Goal: Information Seeking & Learning: Learn about a topic

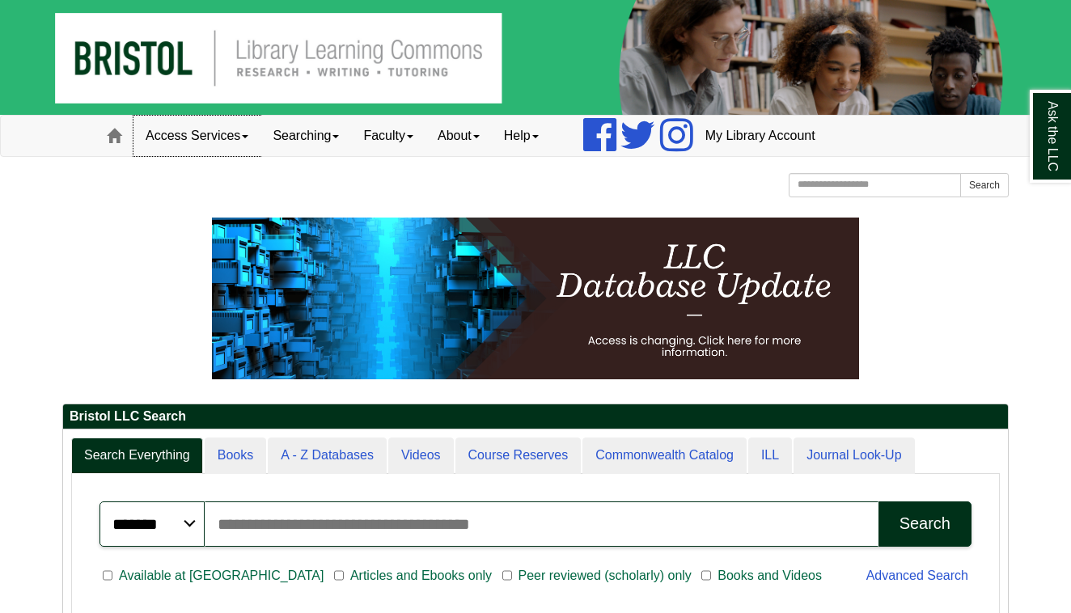
click at [242, 145] on link "Access Services" at bounding box center [197, 136] width 127 height 40
click at [298, 144] on link "Searching" at bounding box center [306, 136] width 91 height 40
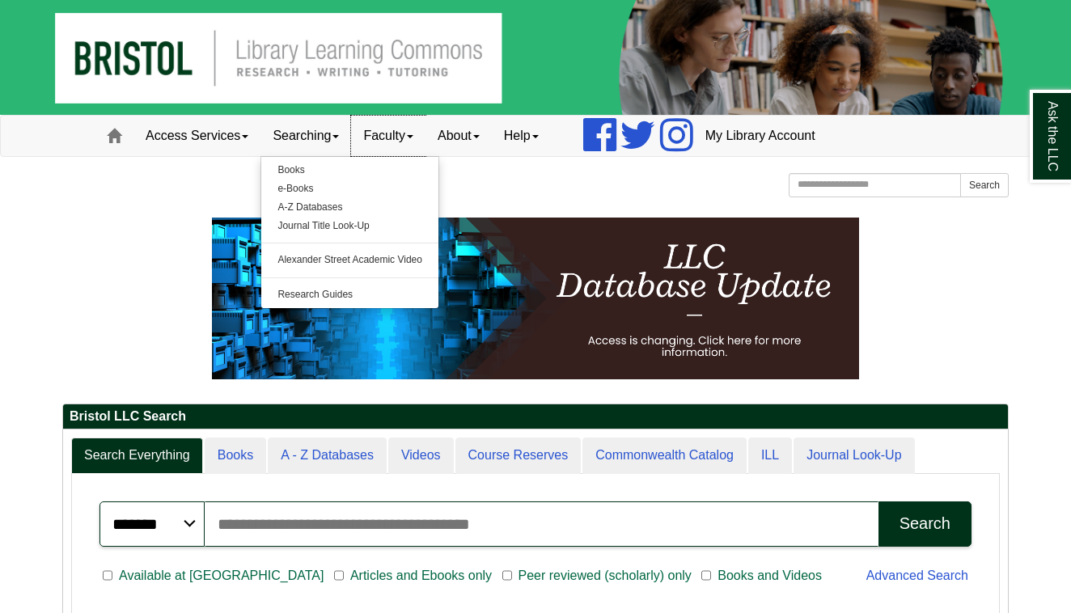
click at [390, 138] on link "Faculty" at bounding box center [388, 136] width 74 height 40
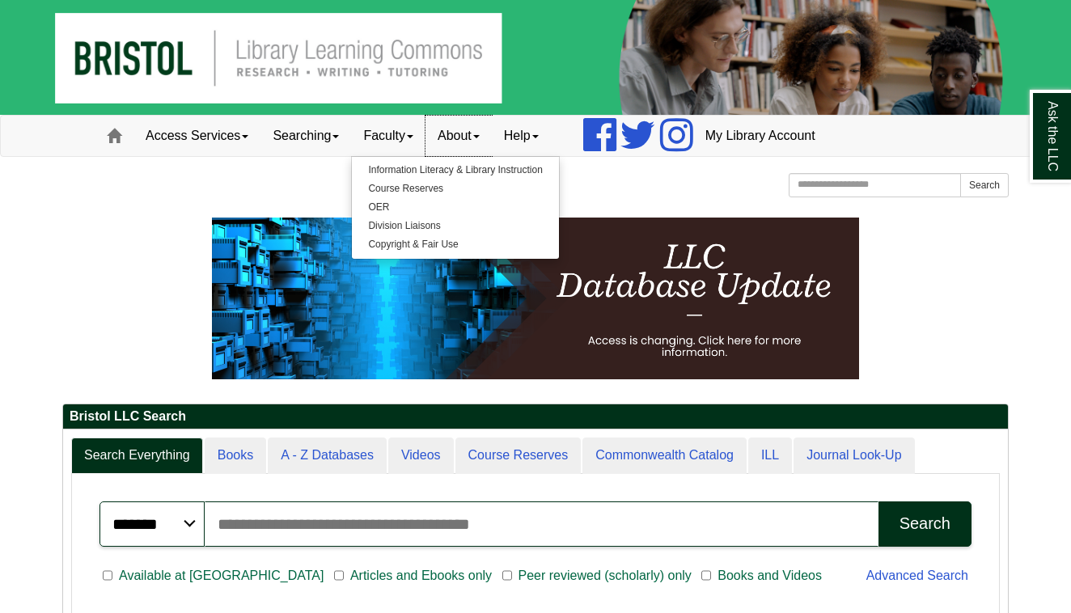
click at [473, 138] on link "About" at bounding box center [459, 136] width 66 height 40
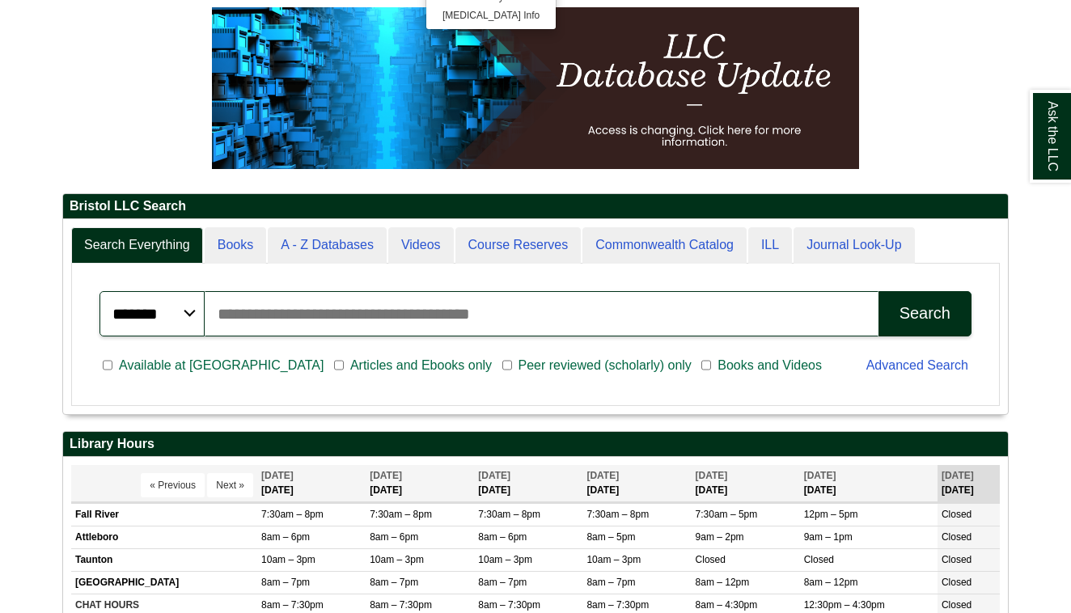
scroll to position [236, 0]
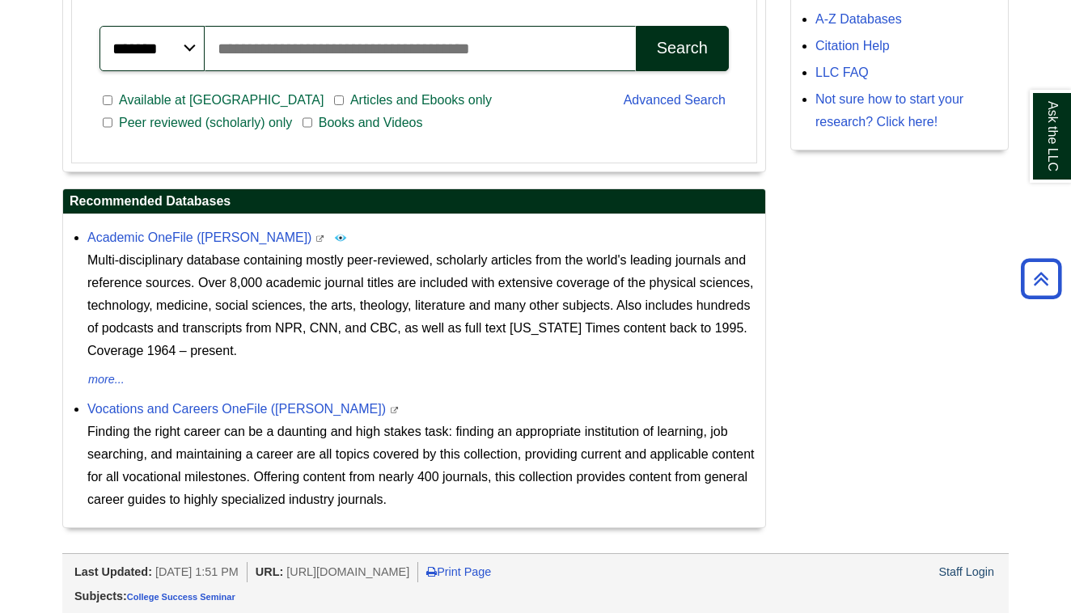
scroll to position [471, 0]
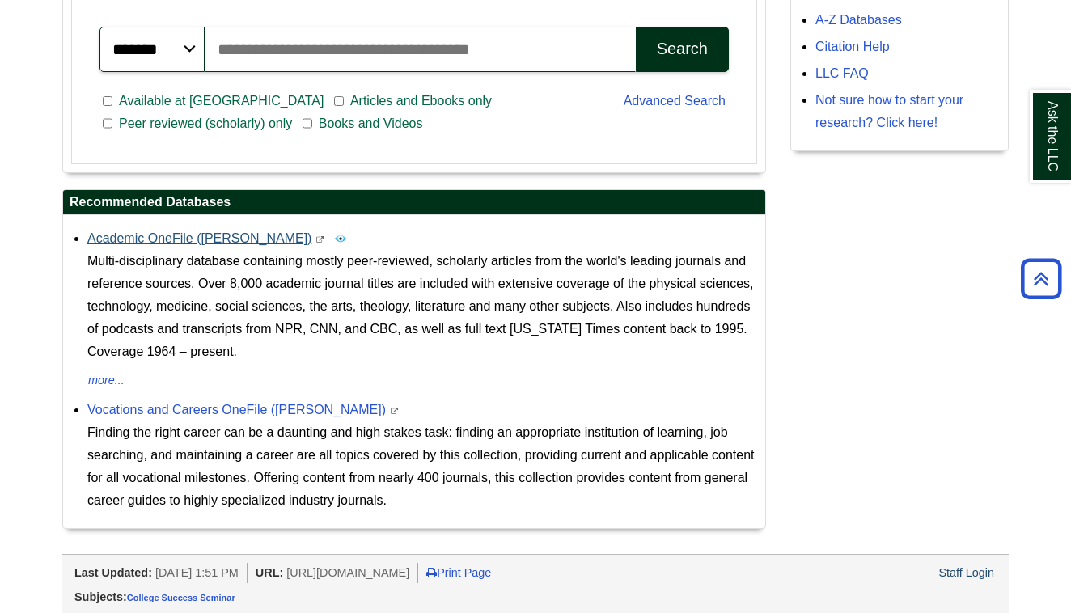
click at [176, 237] on link "Academic OneFile (Gale)" at bounding box center [199, 238] width 224 height 14
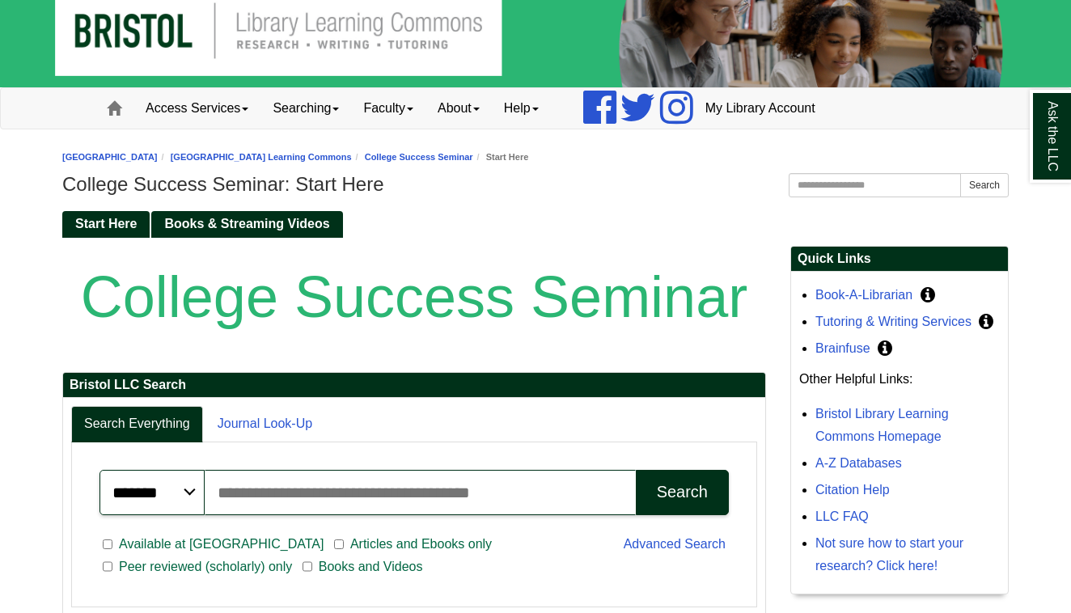
scroll to position [105, 0]
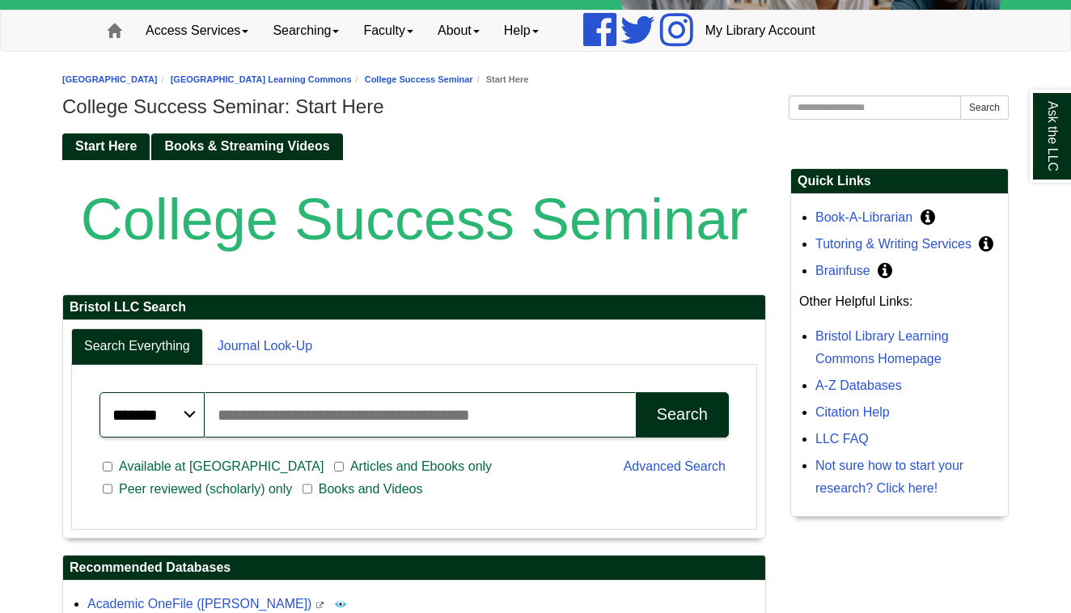
click at [673, 406] on div "Search" at bounding box center [682, 414] width 51 height 19
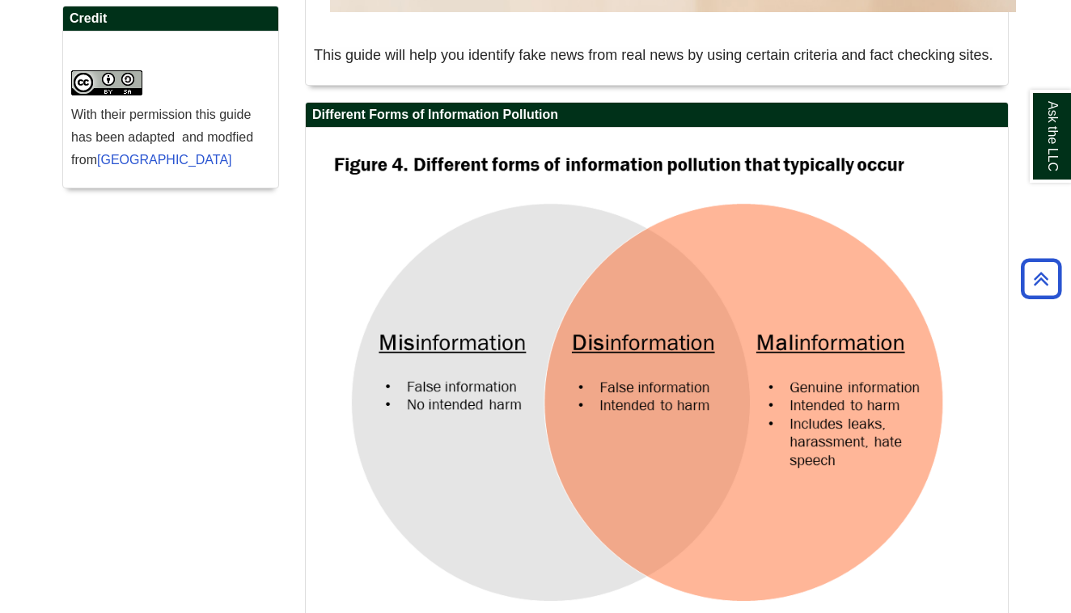
scroll to position [552, 0]
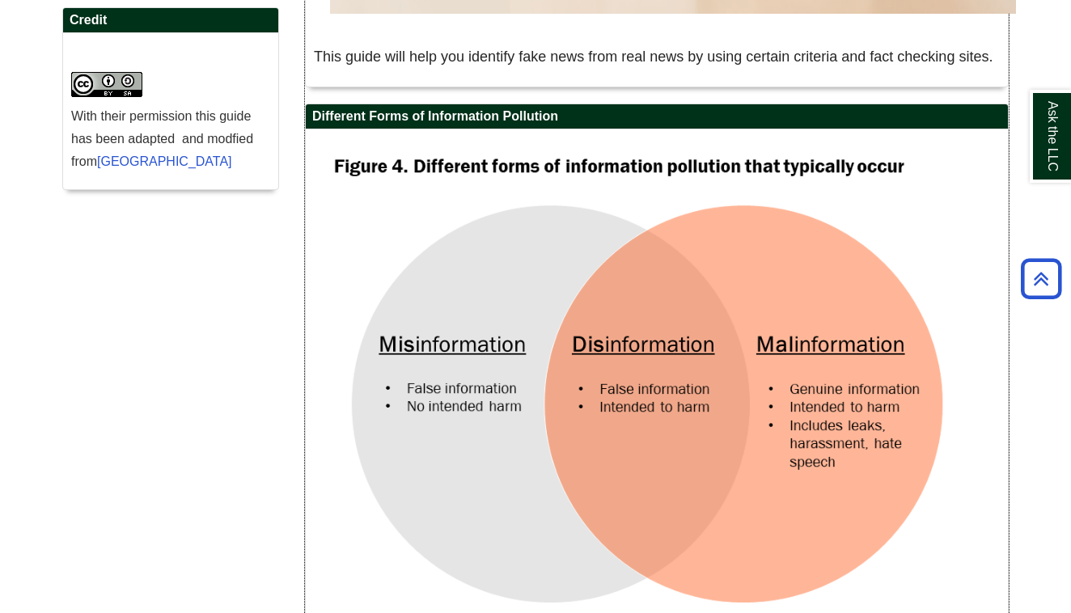
click at [506, 322] on img at bounding box center [657, 395] width 686 height 515
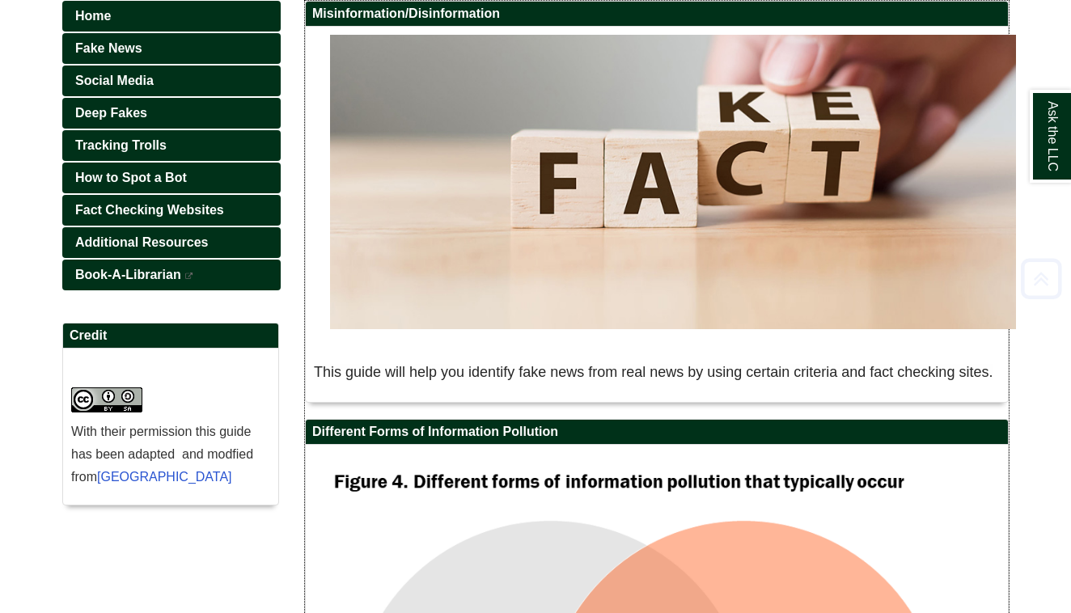
scroll to position [269, 0]
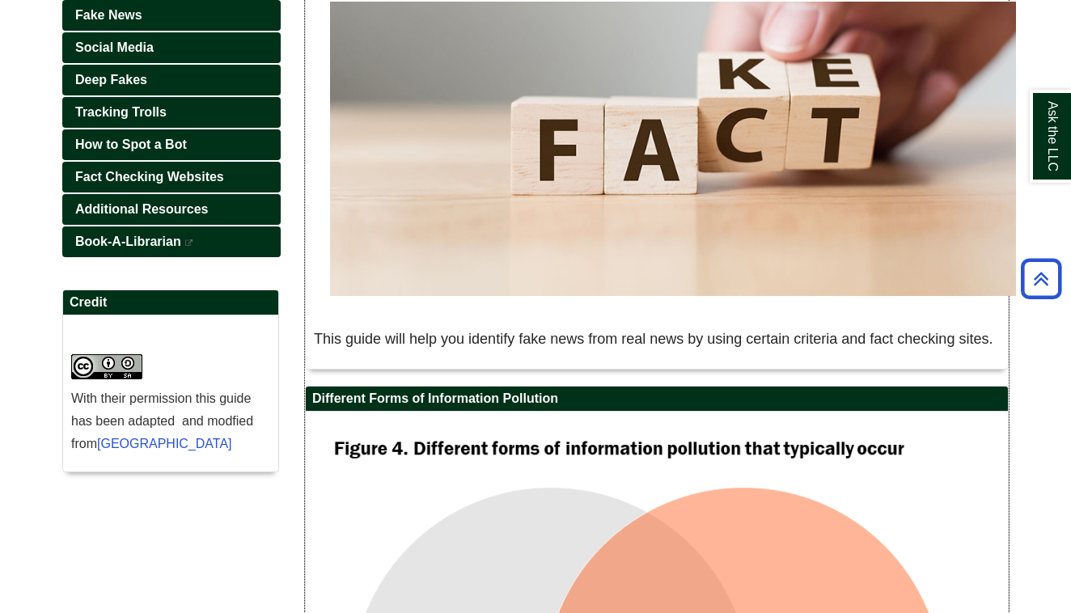
click at [478, 327] on p "This guide will help you identify fake news from real news by using certain cri…" at bounding box center [657, 340] width 686 height 26
click at [526, 192] on img at bounding box center [673, 149] width 686 height 295
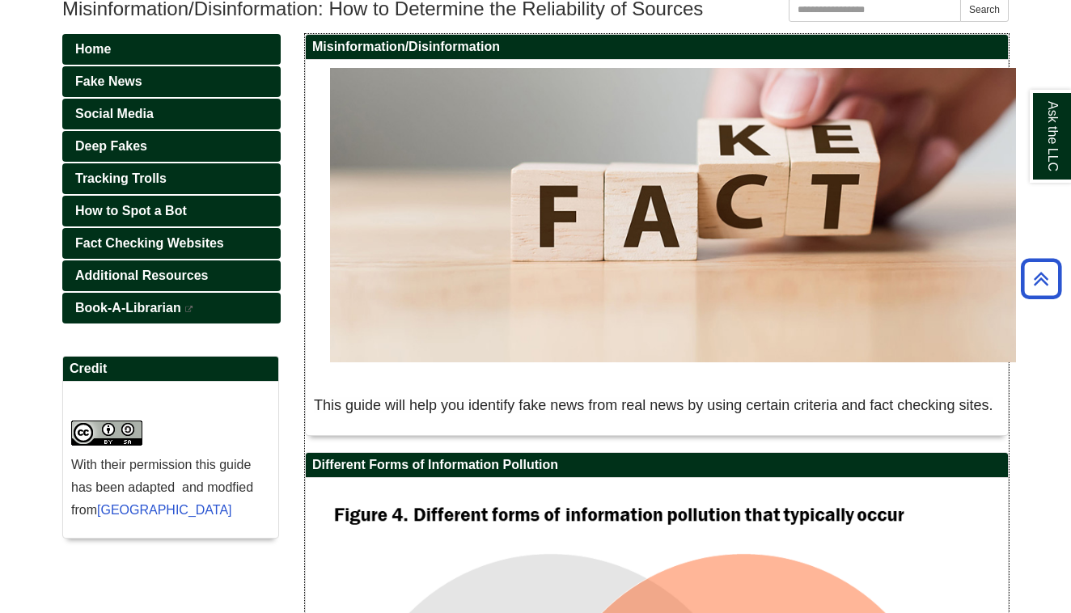
scroll to position [80, 0]
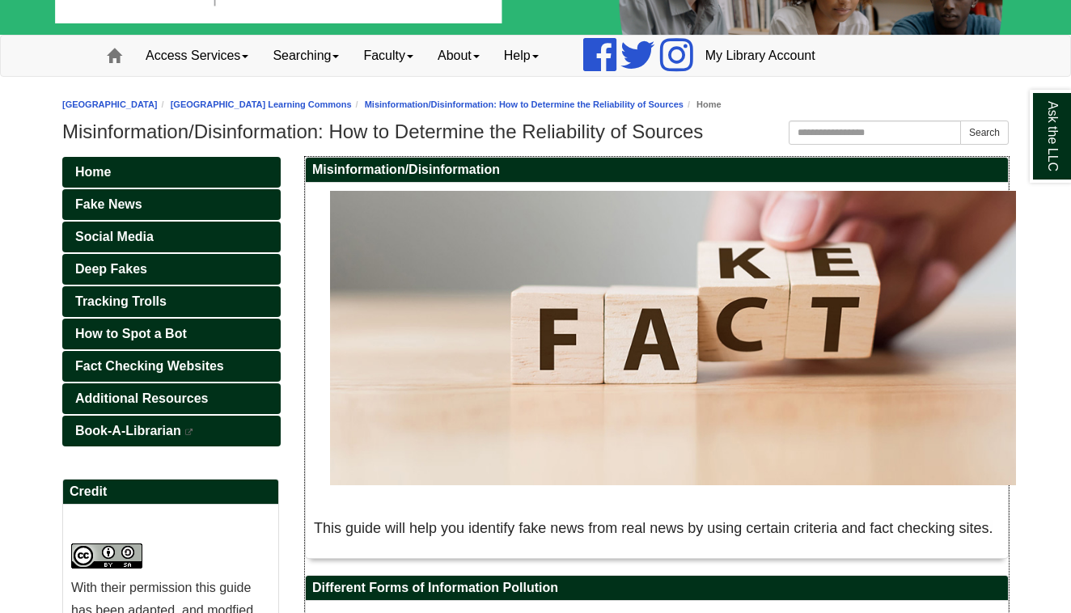
click at [475, 173] on h2 "Misinformation/Disinformation" at bounding box center [657, 170] width 702 height 25
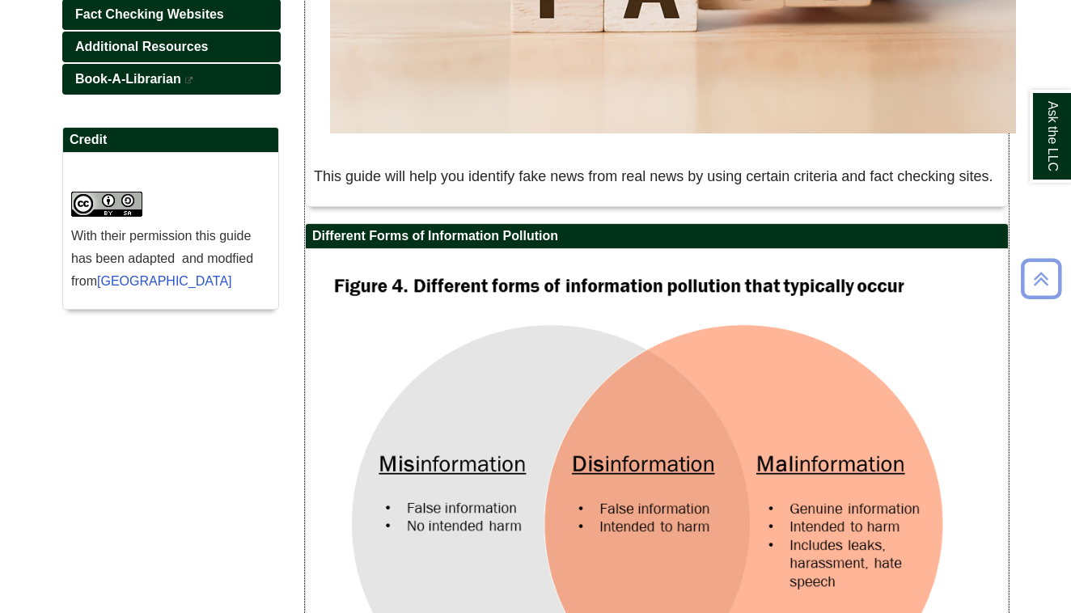
scroll to position [500, 0]
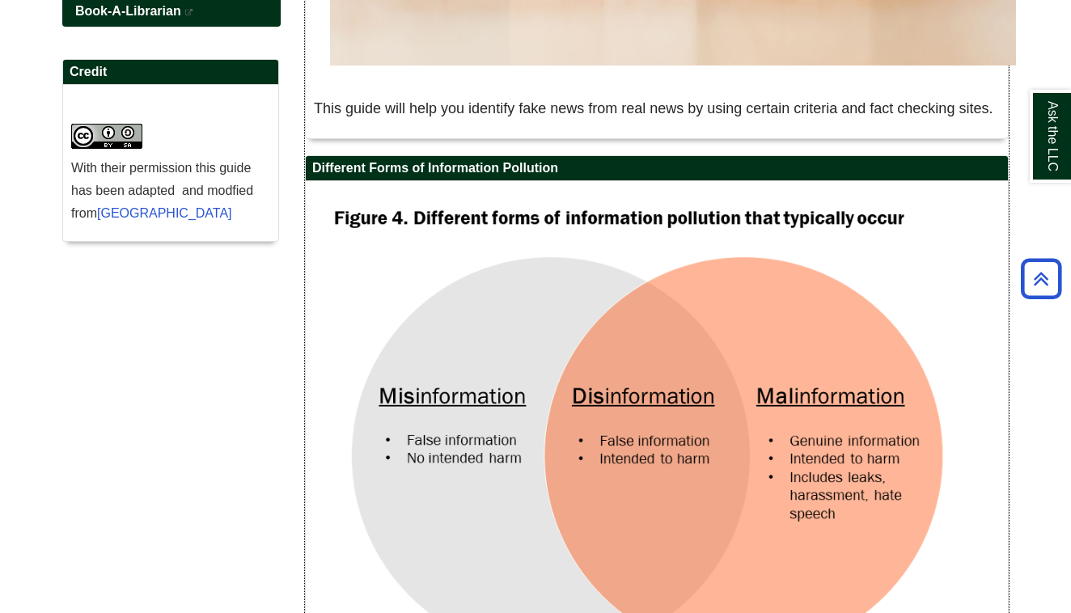
click at [480, 181] on h2 "Different Forms of Information Pollution" at bounding box center [657, 168] width 702 height 25
click at [480, 307] on img at bounding box center [657, 446] width 686 height 515
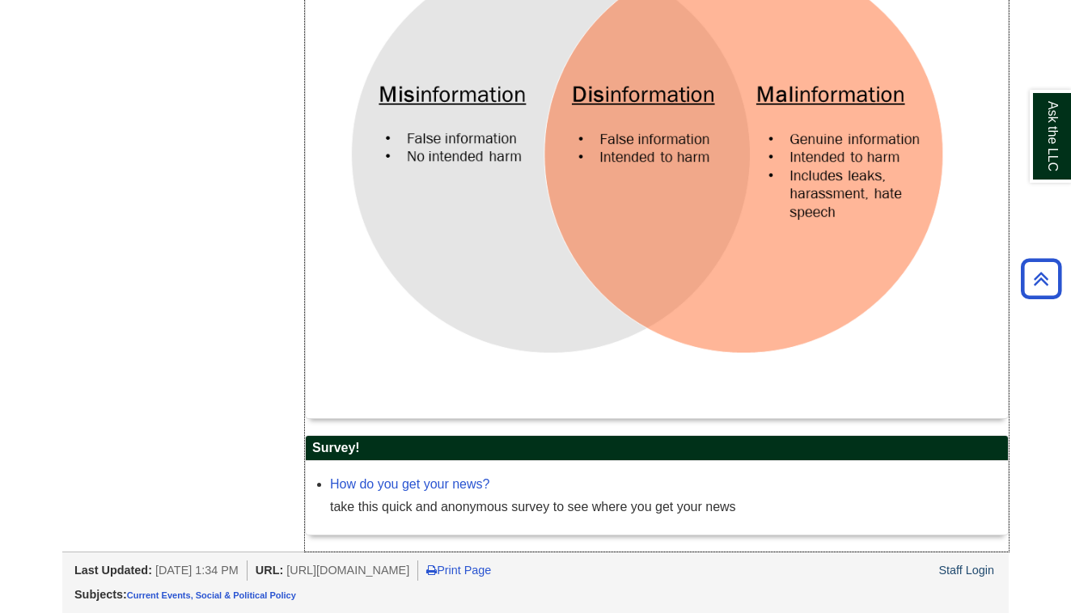
scroll to position [826, 0]
click at [433, 479] on link "How do you get your news?" at bounding box center [409, 484] width 159 height 14
click at [450, 486] on link "How do you get your news?" at bounding box center [409, 484] width 159 height 14
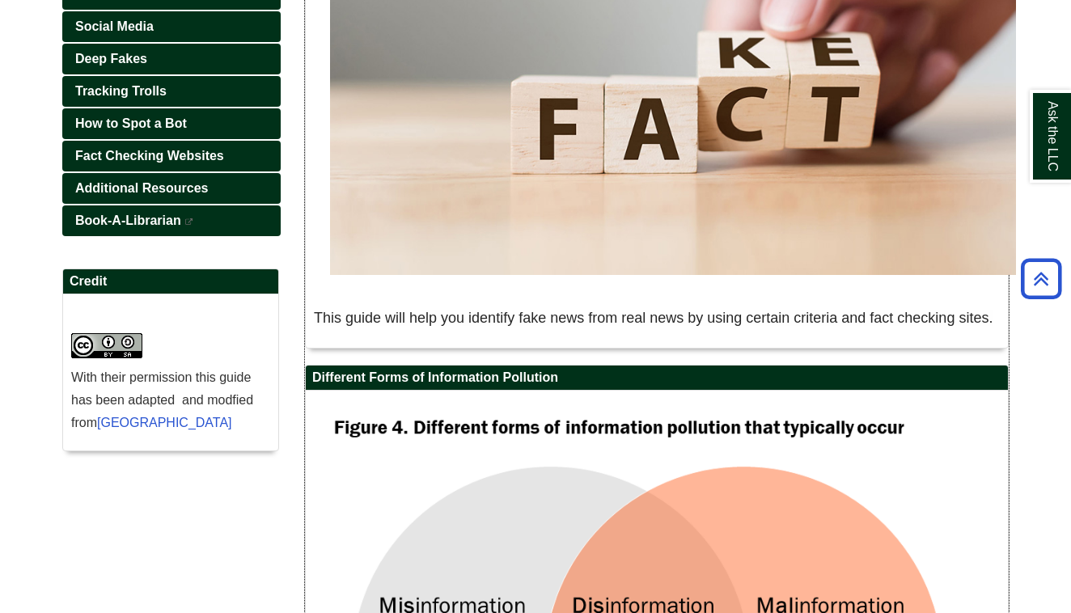
scroll to position [273, 0]
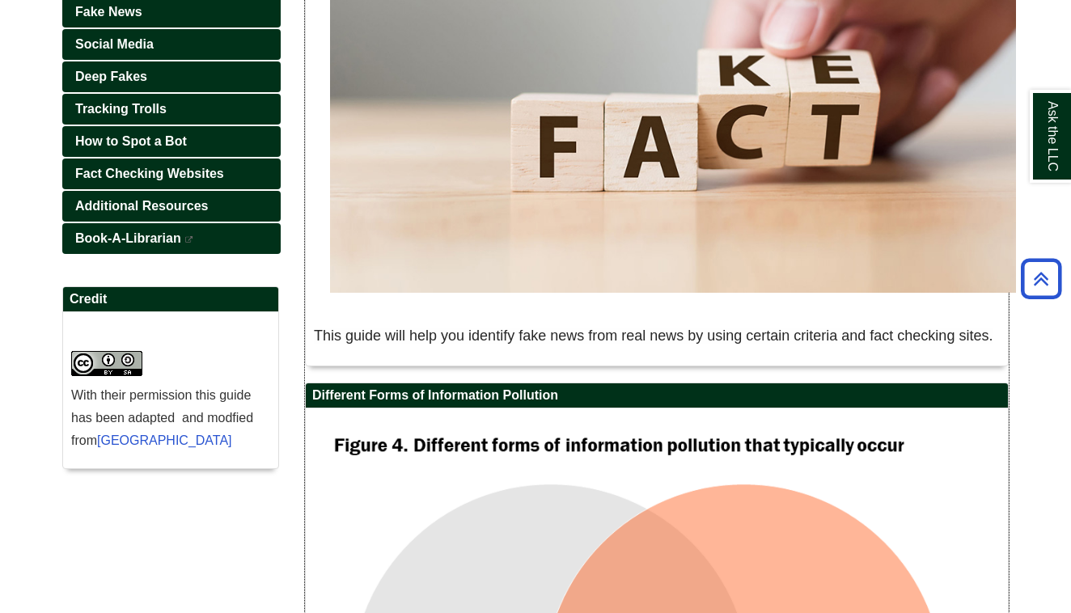
click at [703, 338] on span "This guide will help you identify fake news from real news by using certain cri…" at bounding box center [653, 336] width 679 height 16
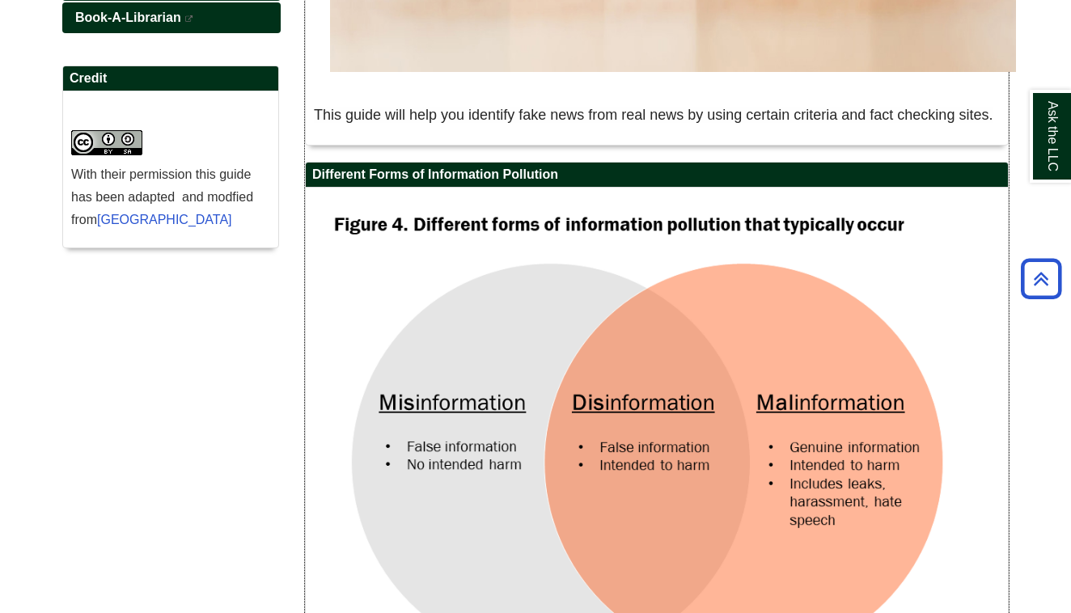
scroll to position [484, 0]
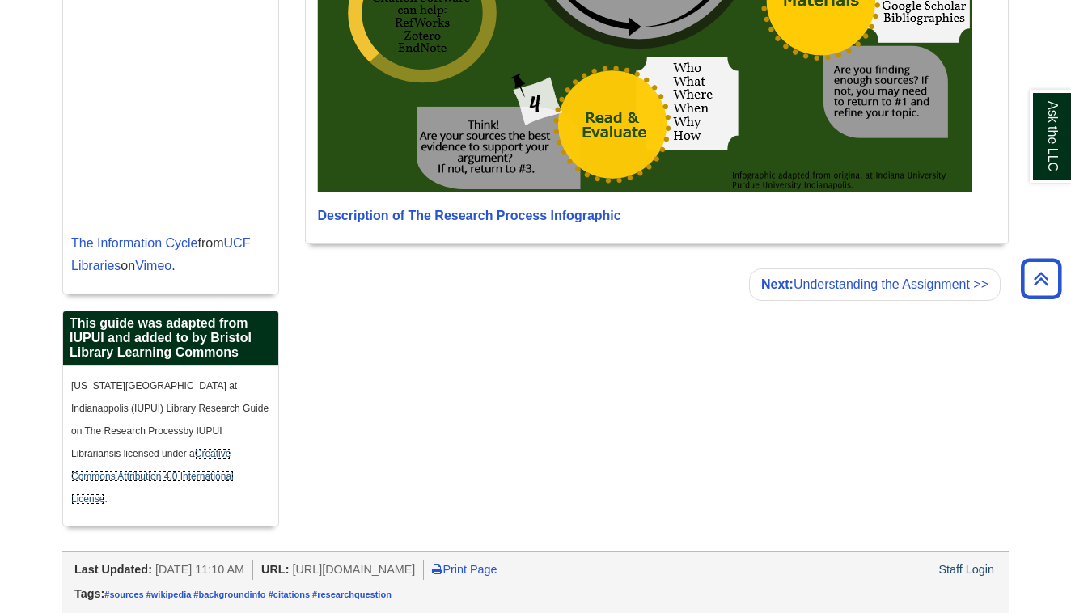
scroll to position [1368, 0]
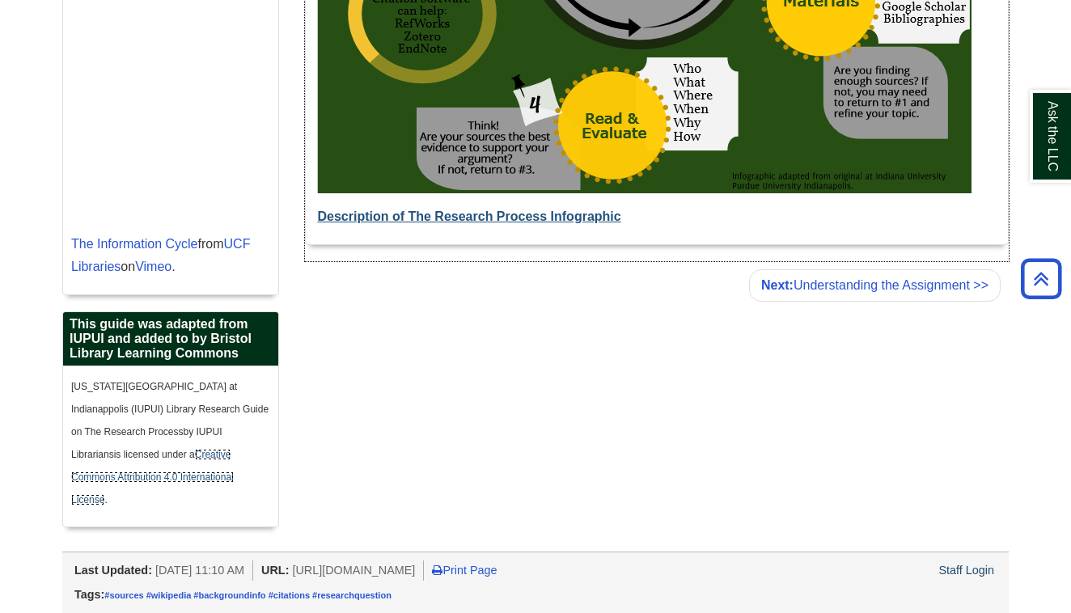
click at [537, 214] on span "Description of The Research Process Infographic" at bounding box center [468, 217] width 303 height 14
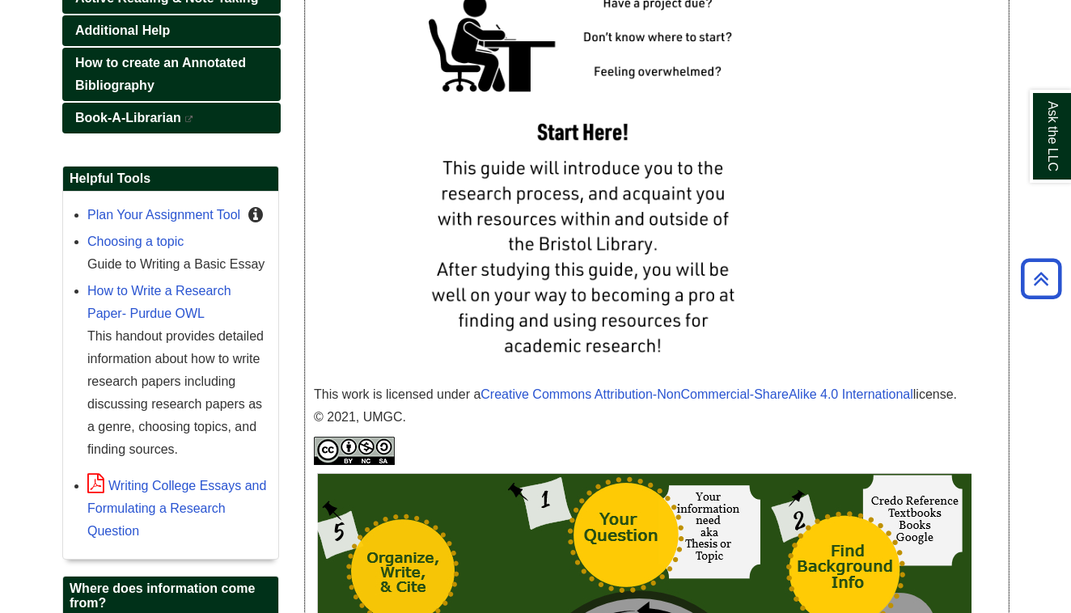
scroll to position [586, 0]
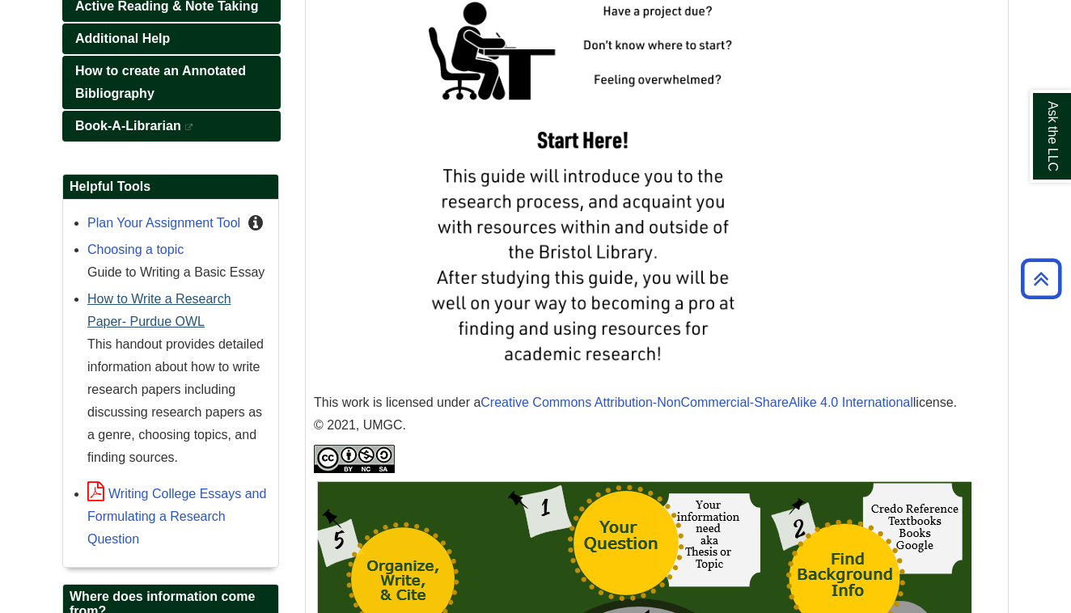
click at [191, 299] on link "How to Write a Research Paper- Purdue OWL" at bounding box center [159, 310] width 144 height 36
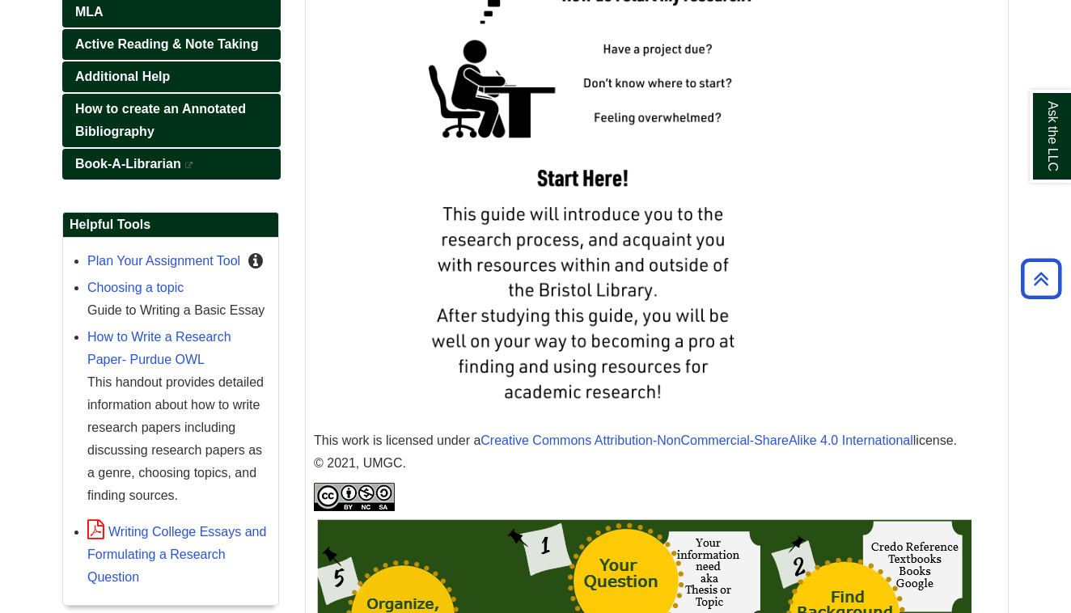
scroll to position [542, 0]
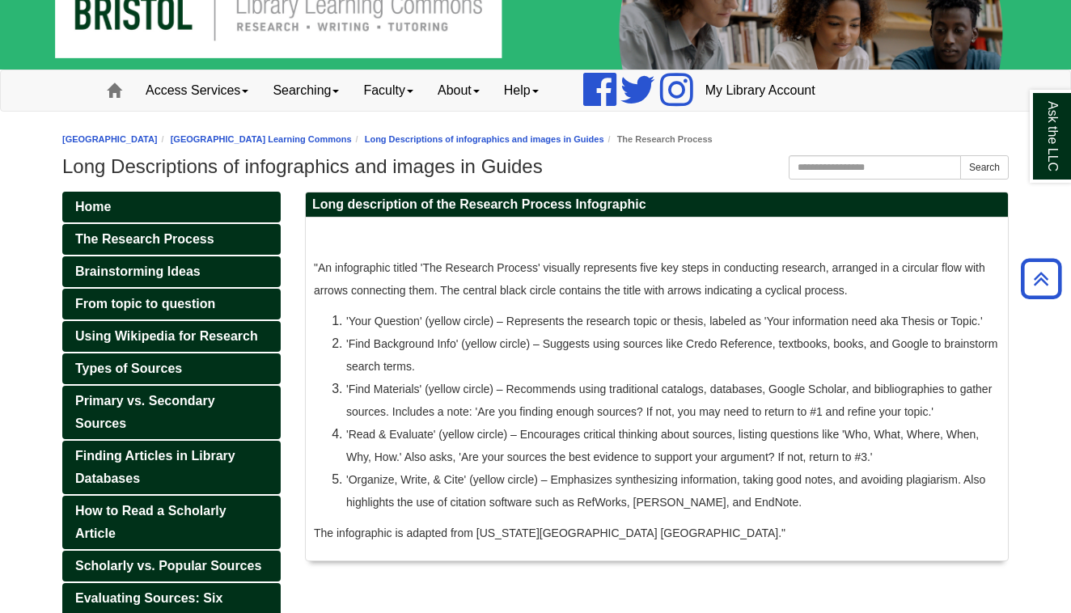
scroll to position [23, 0]
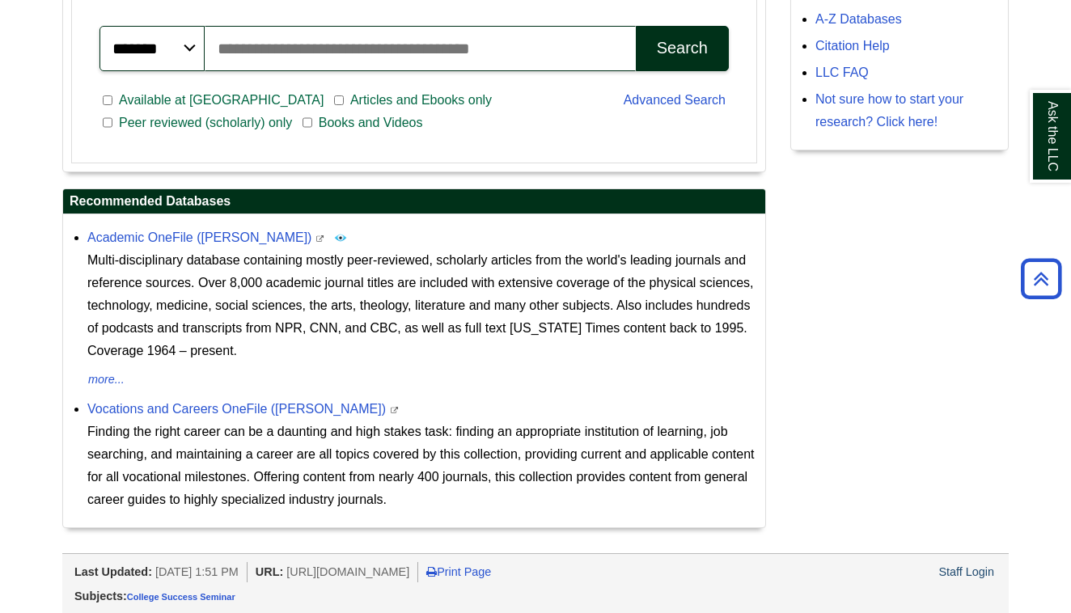
scroll to position [471, 0]
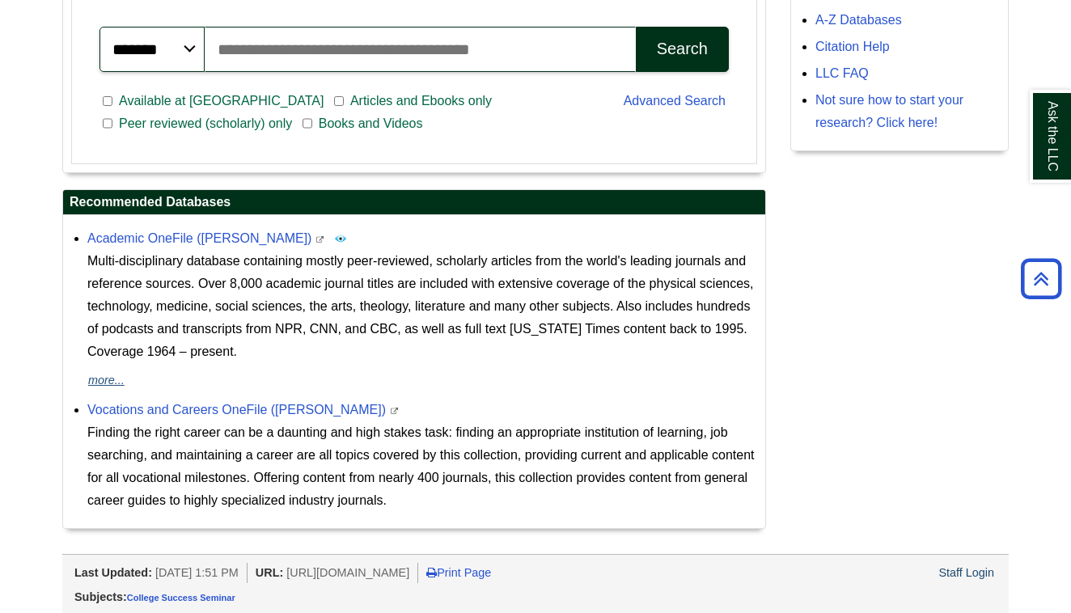
click at [108, 376] on button "more..." at bounding box center [106, 380] width 38 height 19
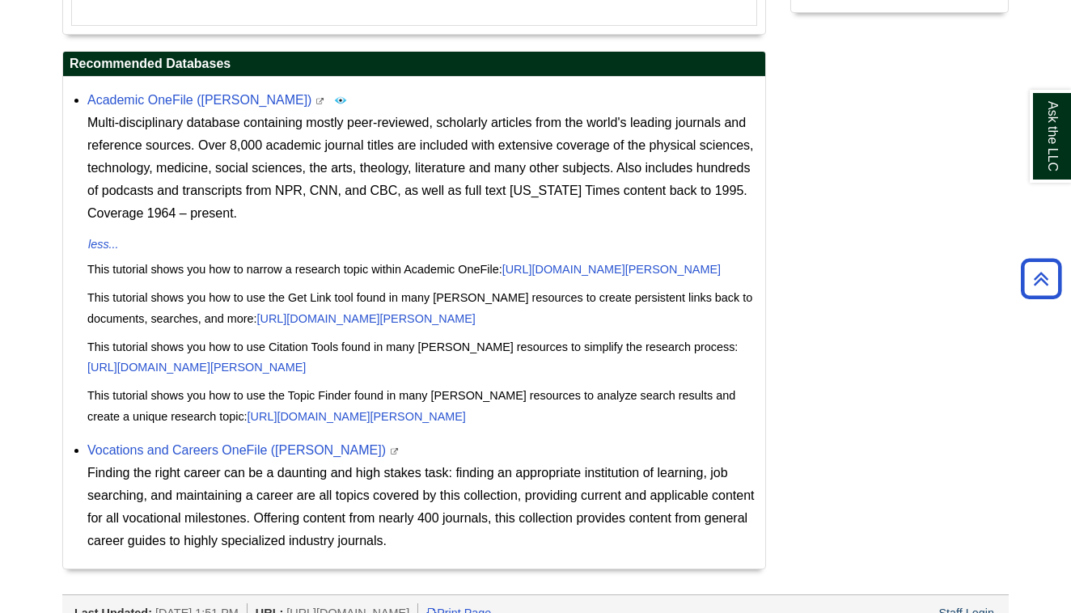
scroll to position [601, 0]
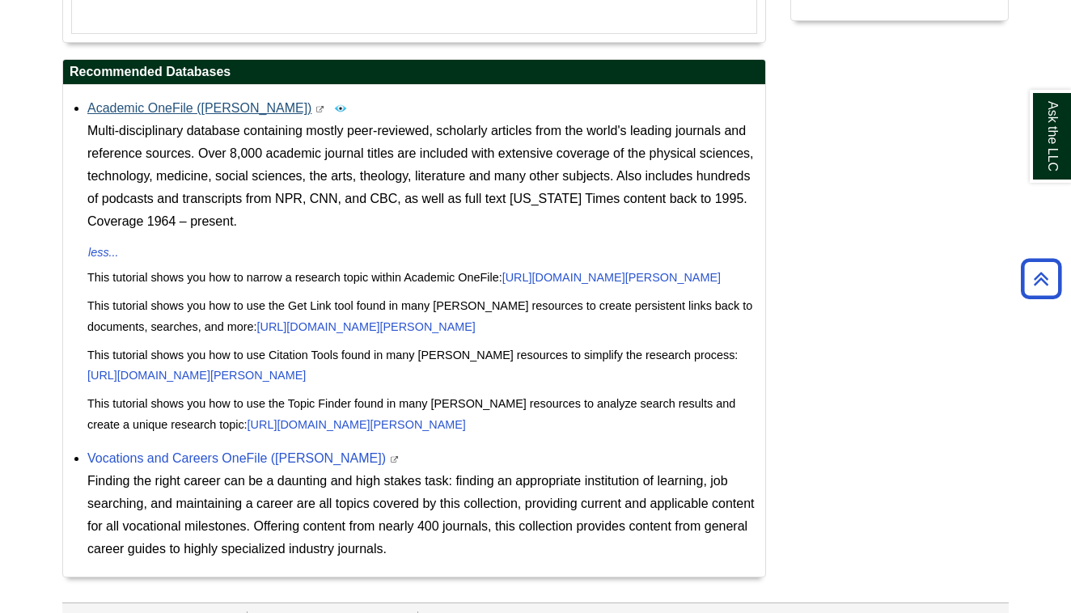
click at [185, 108] on link "Academic OneFile ([PERSON_NAME])" at bounding box center [199, 108] width 224 height 14
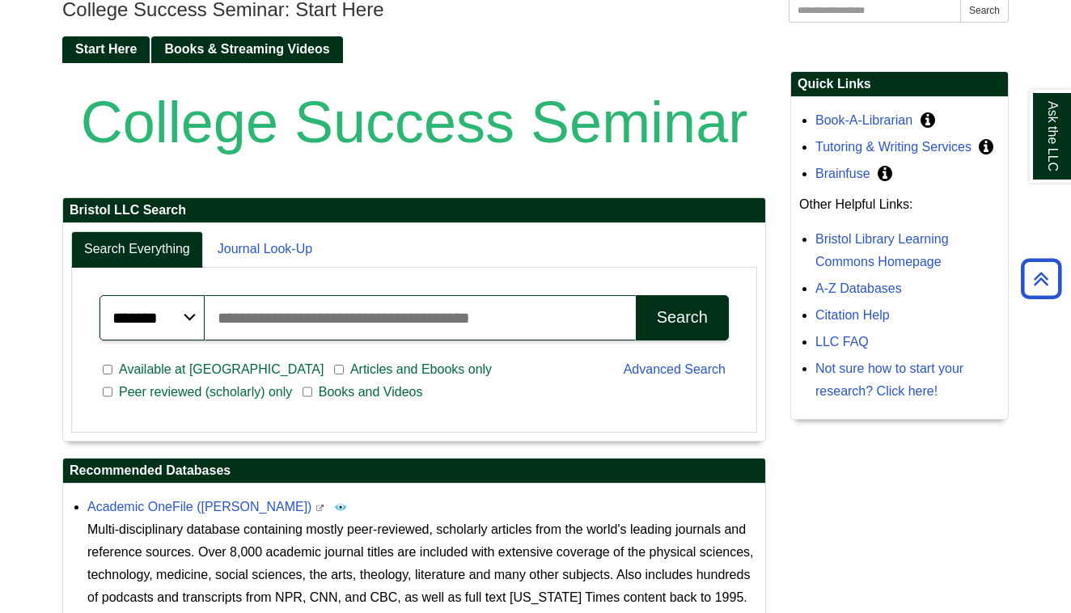
scroll to position [197, 0]
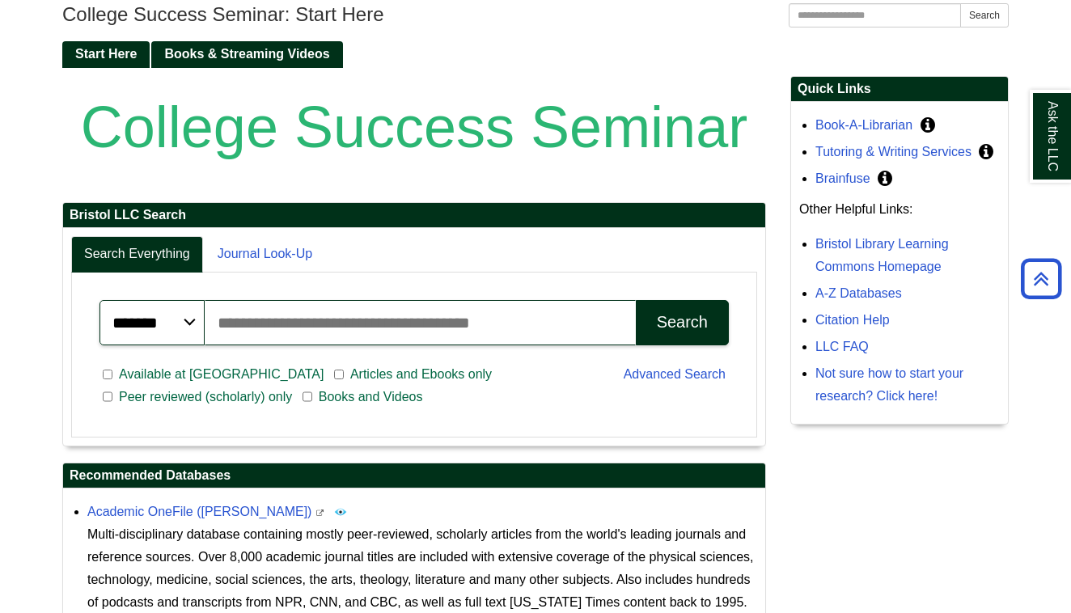
click at [923, 454] on div "College Success Seminar Bristol LLC Search Search Everything Journal Look-Up **…" at bounding box center [535, 537] width 971 height 922
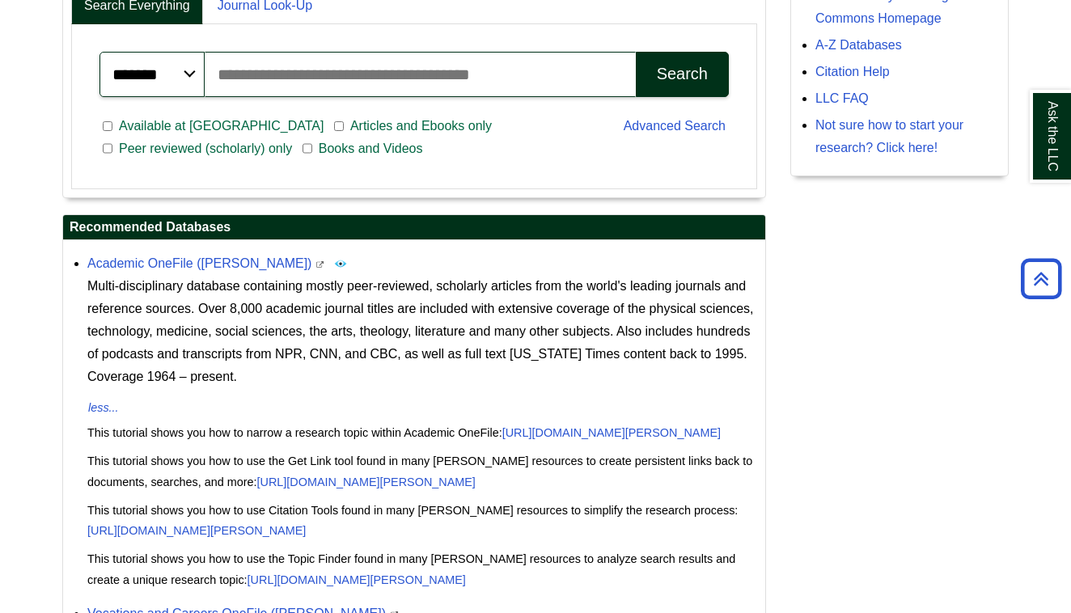
scroll to position [474, 0]
